Goal: Book appointment/travel/reservation

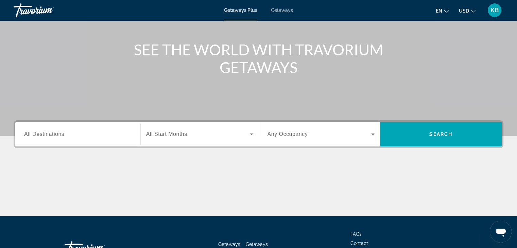
scroll to position [102, 0]
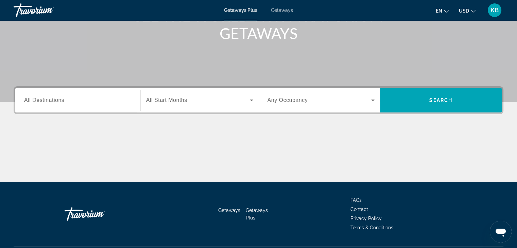
click at [75, 103] on input "Destination All Destinations" at bounding box center [78, 101] width 108 height 8
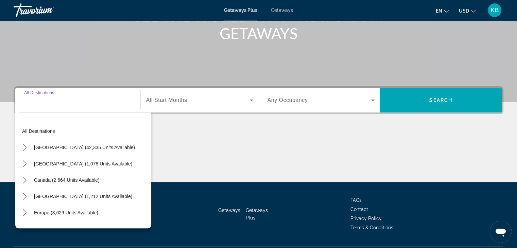
scroll to position [119, 0]
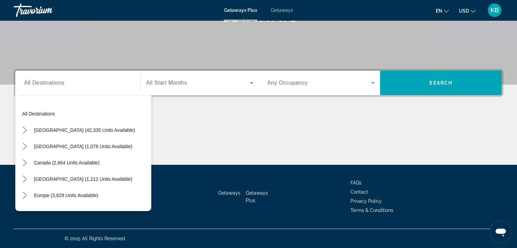
click at [77, 87] on div "Search widget" at bounding box center [78, 82] width 108 height 19
click at [67, 73] on div "Search widget" at bounding box center [78, 82] width 108 height 19
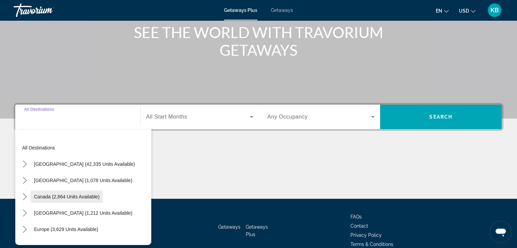
click at [77, 195] on span "Canada (2,664 units available)" at bounding box center [67, 196] width 66 height 5
type input "**********"
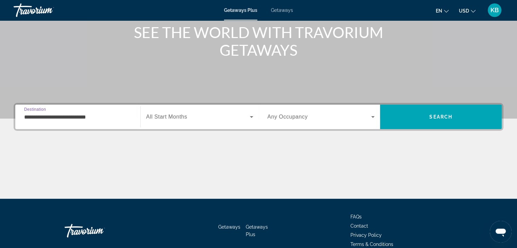
scroll to position [119, 0]
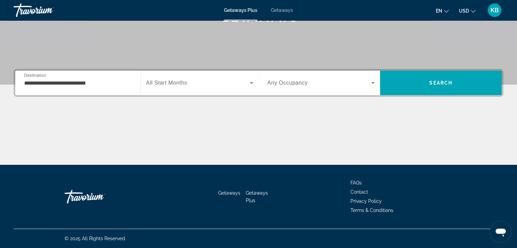
click at [178, 90] on div "Search widget" at bounding box center [199, 82] width 107 height 19
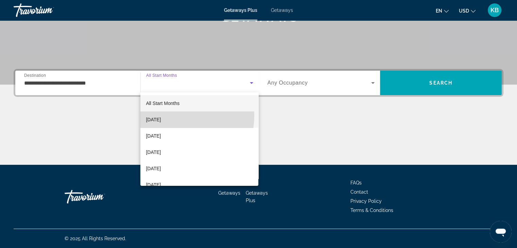
click at [178, 116] on mat-option "[DATE]" at bounding box center [200, 120] width 118 height 16
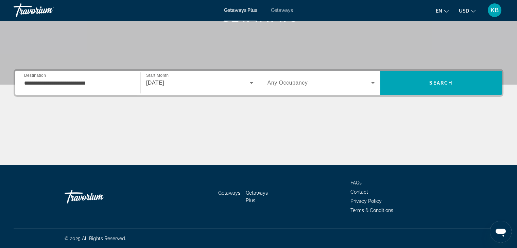
click at [298, 84] on span "Any Occupancy" at bounding box center [288, 83] width 40 height 6
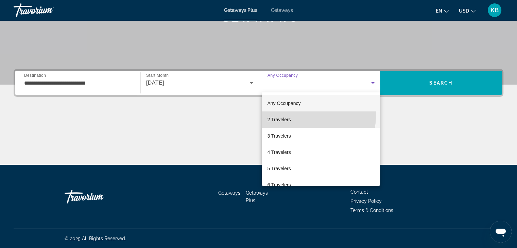
click at [292, 115] on mat-option "2 Travelers" at bounding box center [321, 120] width 118 height 16
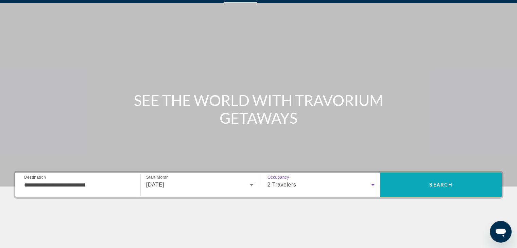
scroll to position [0, 0]
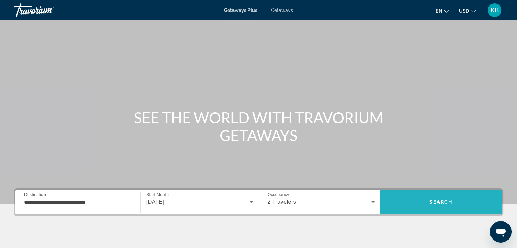
click at [441, 206] on span "Search" at bounding box center [441, 202] width 122 height 16
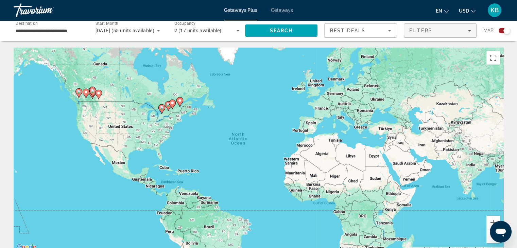
click at [456, 32] on div "Filters" at bounding box center [441, 30] width 62 height 5
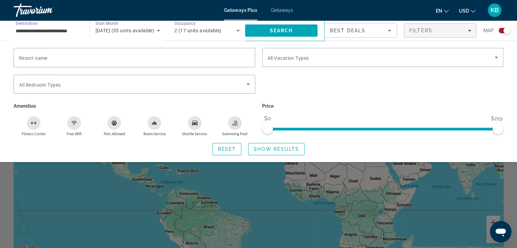
click at [49, 33] on input "**********" at bounding box center [48, 31] width 65 height 8
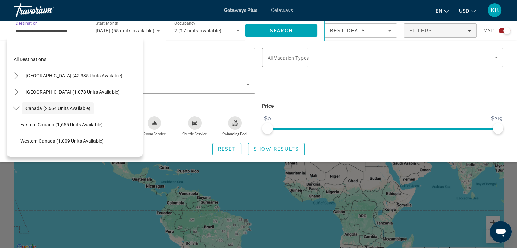
scroll to position [8, 0]
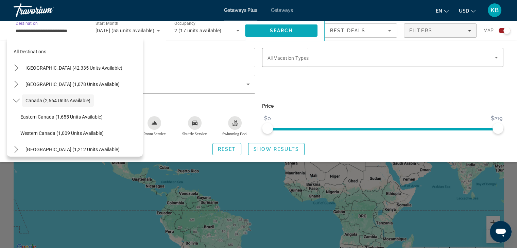
click at [267, 32] on span "Search" at bounding box center [281, 30] width 73 height 16
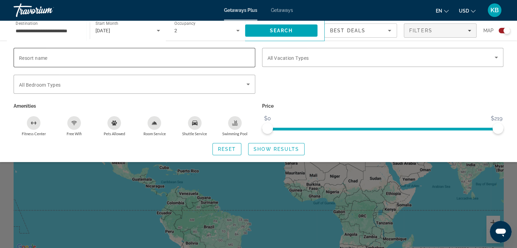
click at [39, 54] on input "Resort name" at bounding box center [134, 58] width 231 height 8
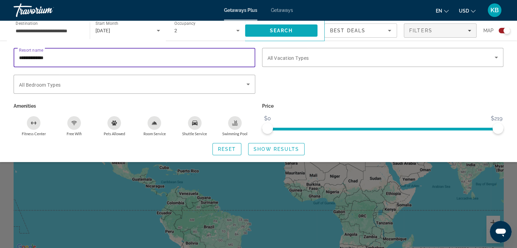
type input "**********"
click at [266, 32] on span "Search" at bounding box center [281, 30] width 73 height 16
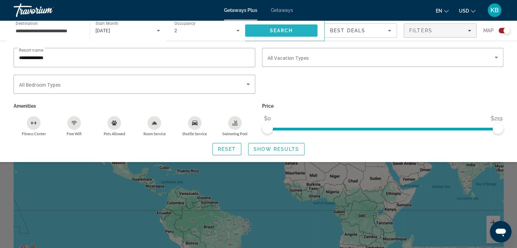
click at [267, 32] on span "Search" at bounding box center [281, 30] width 73 height 16
click at [267, 150] on span "Show Results" at bounding box center [277, 149] width 46 height 5
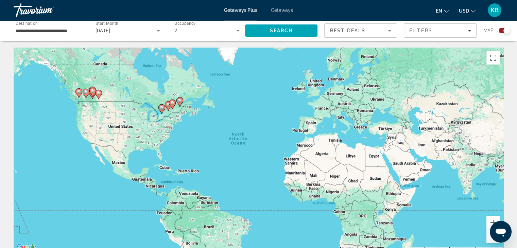
click at [160, 107] on image "Main content" at bounding box center [162, 108] width 4 height 4
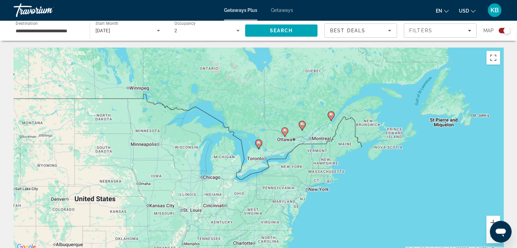
click at [259, 143] on image "Main content" at bounding box center [259, 143] width 4 height 4
type input "**********"
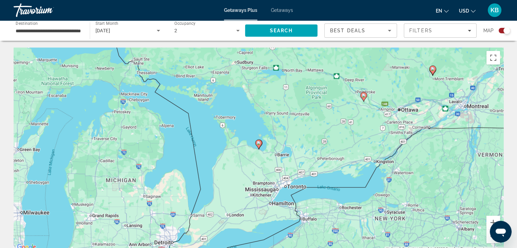
click at [259, 144] on image "Main content" at bounding box center [259, 143] width 4 height 4
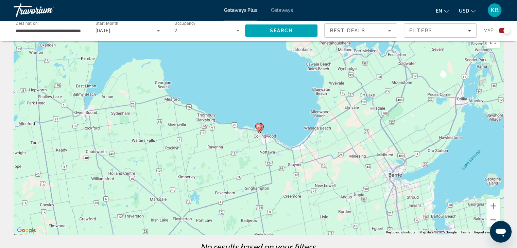
scroll to position [7, 0]
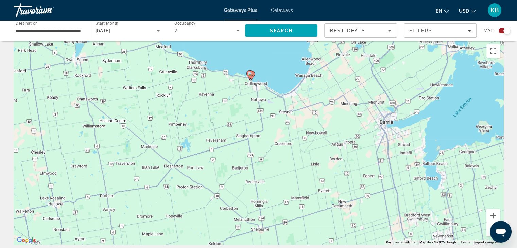
drag, startPoint x: 271, startPoint y: 198, endPoint x: 261, endPoint y: 130, distance: 68.8
click at [261, 130] on div "To activate drag with keyboard, press Alt + Enter. Once in keyboard drag state,…" at bounding box center [259, 143] width 490 height 204
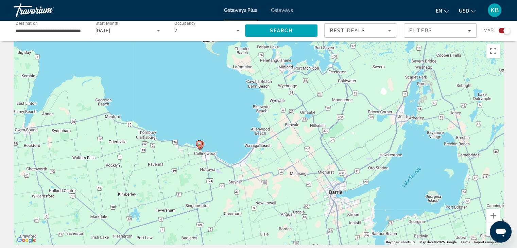
drag, startPoint x: 351, startPoint y: 131, endPoint x: 309, endPoint y: 188, distance: 70.8
click at [313, 192] on div "To activate drag with keyboard, press Alt + Enter. Once in keyboard drag state,…" at bounding box center [259, 143] width 490 height 204
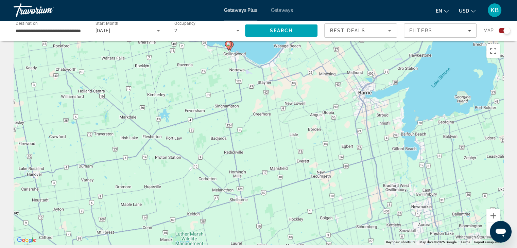
drag, startPoint x: 208, startPoint y: 192, endPoint x: 237, endPoint y: 98, distance: 98.3
click at [237, 98] on div "To activate drag with keyboard, press Alt + Enter. Once in keyboard drag state,…" at bounding box center [259, 143] width 490 height 204
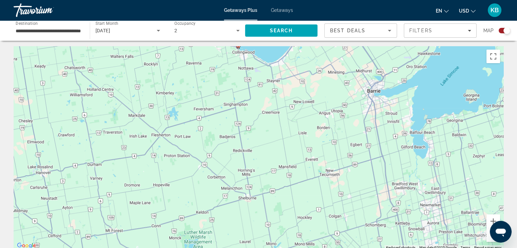
scroll to position [0, 0]
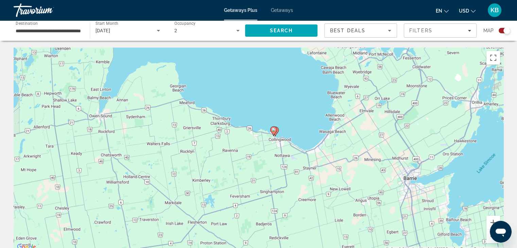
drag, startPoint x: 311, startPoint y: 168, endPoint x: 331, endPoint y: 240, distance: 74.2
click at [343, 248] on html "**********" at bounding box center [258, 124] width 517 height 248
